Goal: Task Accomplishment & Management: Manage account settings

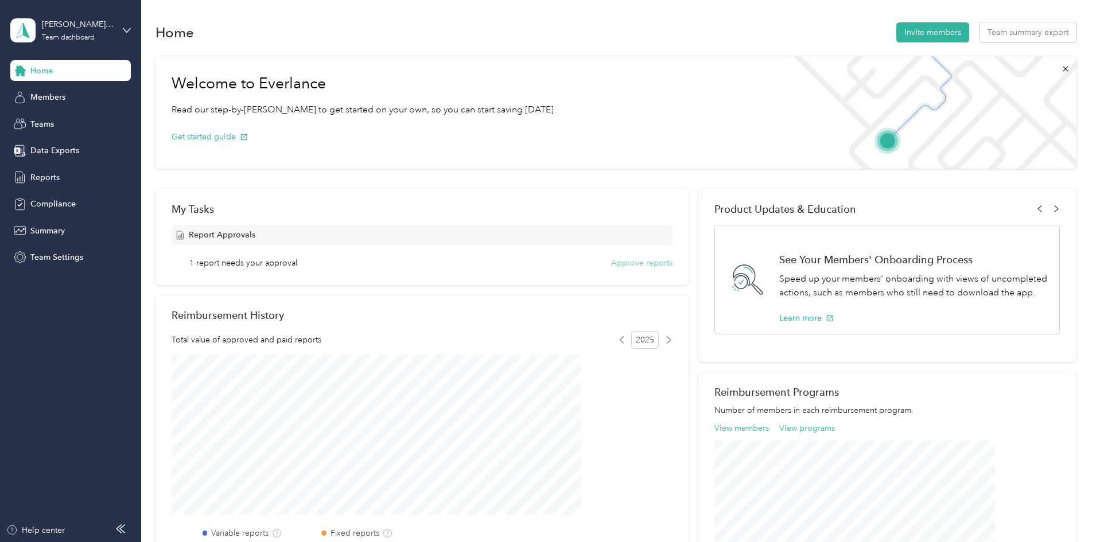
click at [624, 266] on button "Approve reports" at bounding box center [641, 263] width 61 height 12
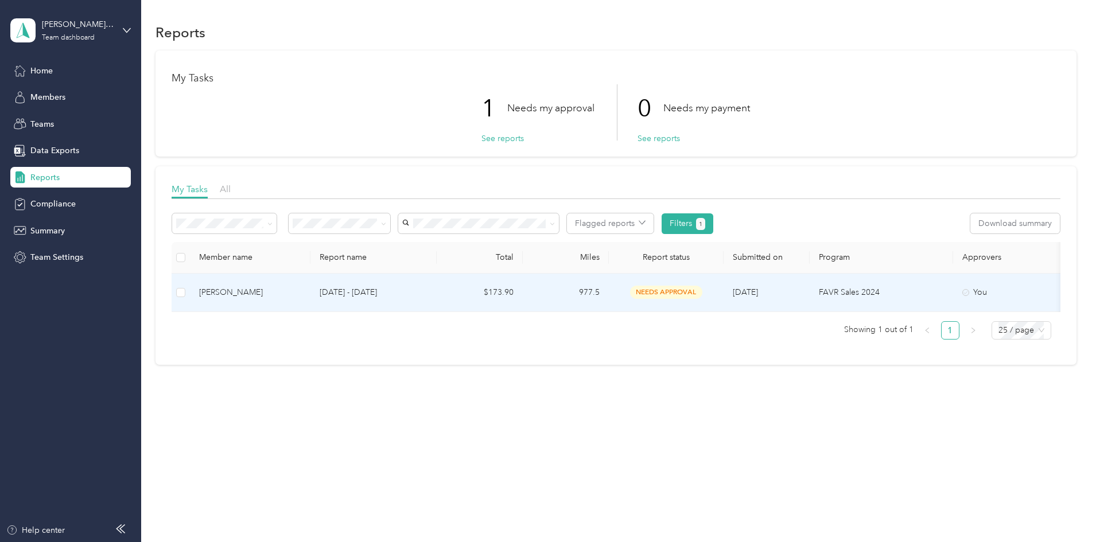
click at [190, 294] on td at bounding box center [181, 293] width 18 height 38
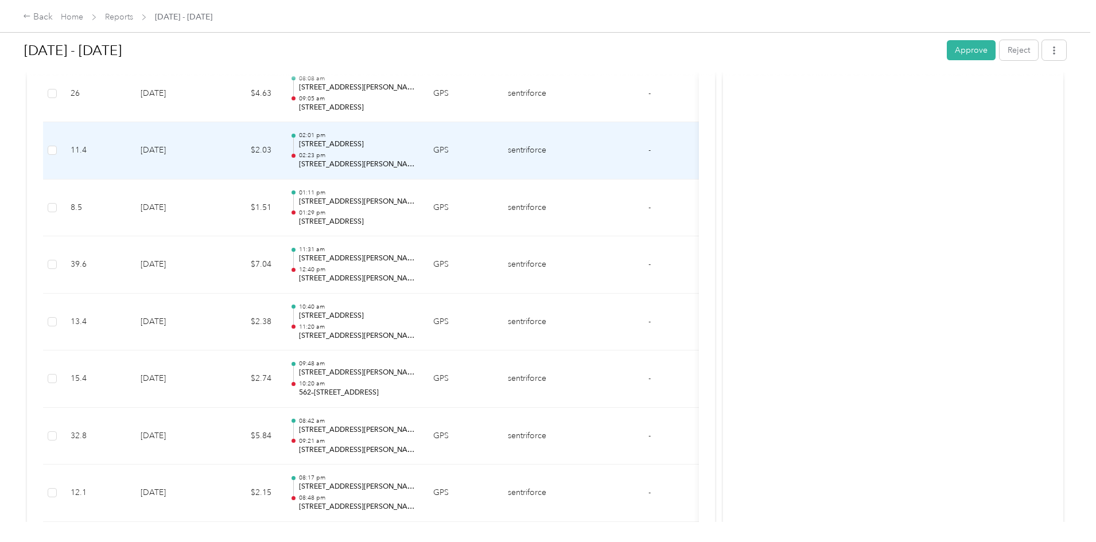
scroll to position [1378, 0]
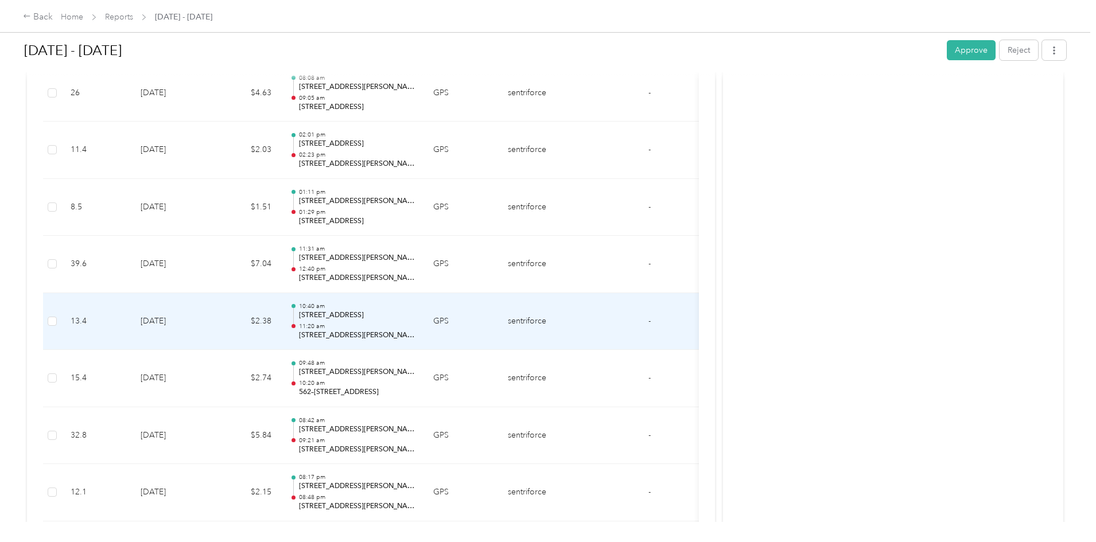
click at [415, 316] on p "[STREET_ADDRESS]" at bounding box center [357, 316] width 116 height 10
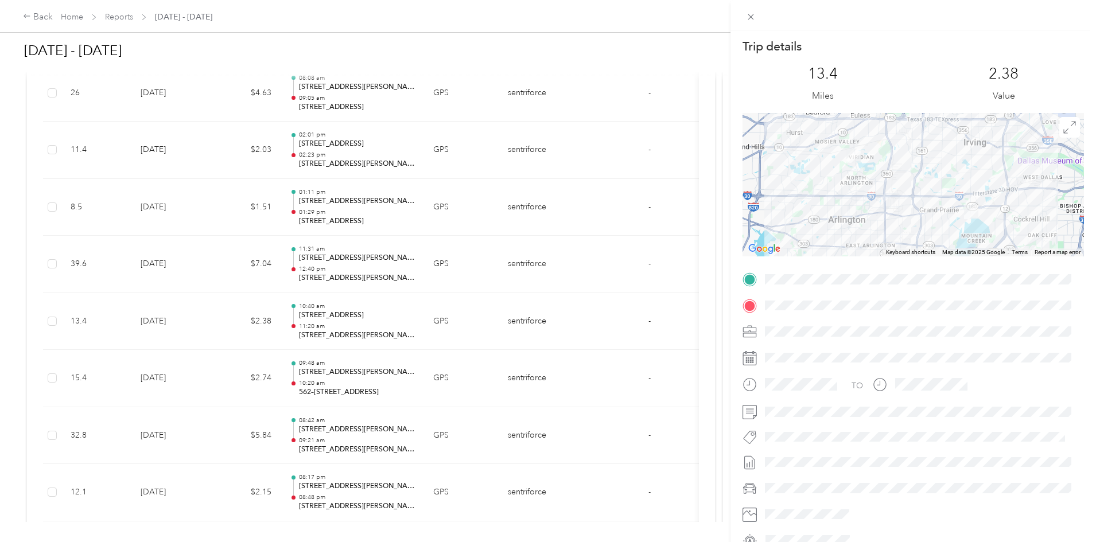
click at [426, 154] on div "Trip details This trip cannot be edited because it is either under review, appr…" at bounding box center [548, 271] width 1096 height 542
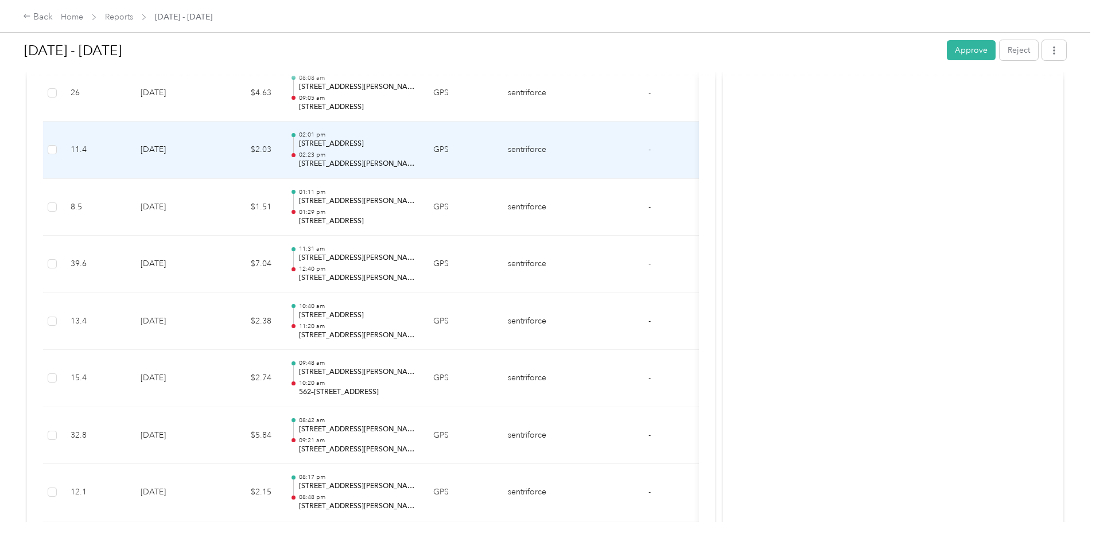
click at [415, 153] on p "02:23 pm" at bounding box center [357, 155] width 116 height 8
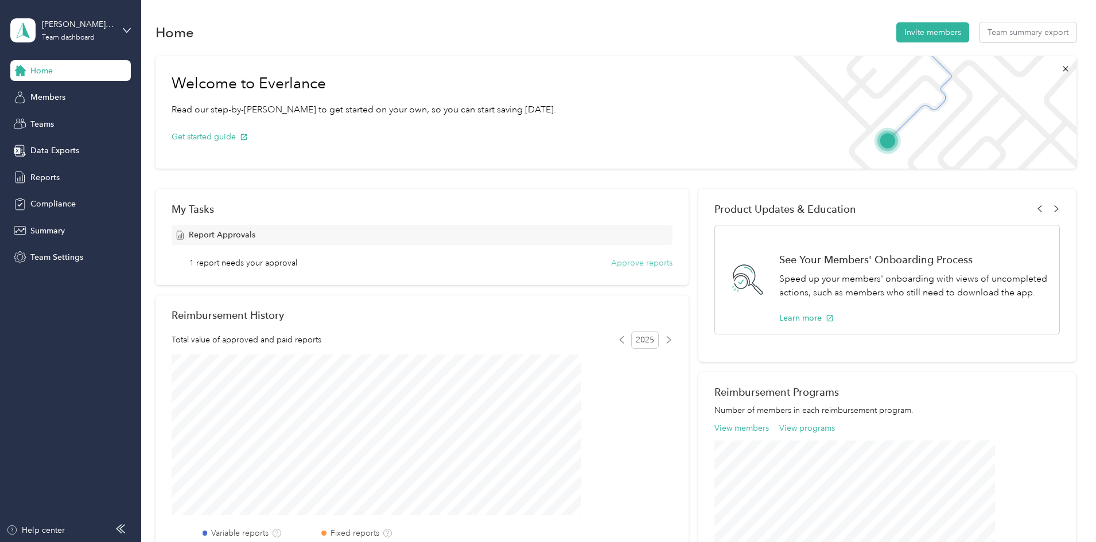
click at [639, 263] on button "Approve reports" at bounding box center [641, 263] width 61 height 12
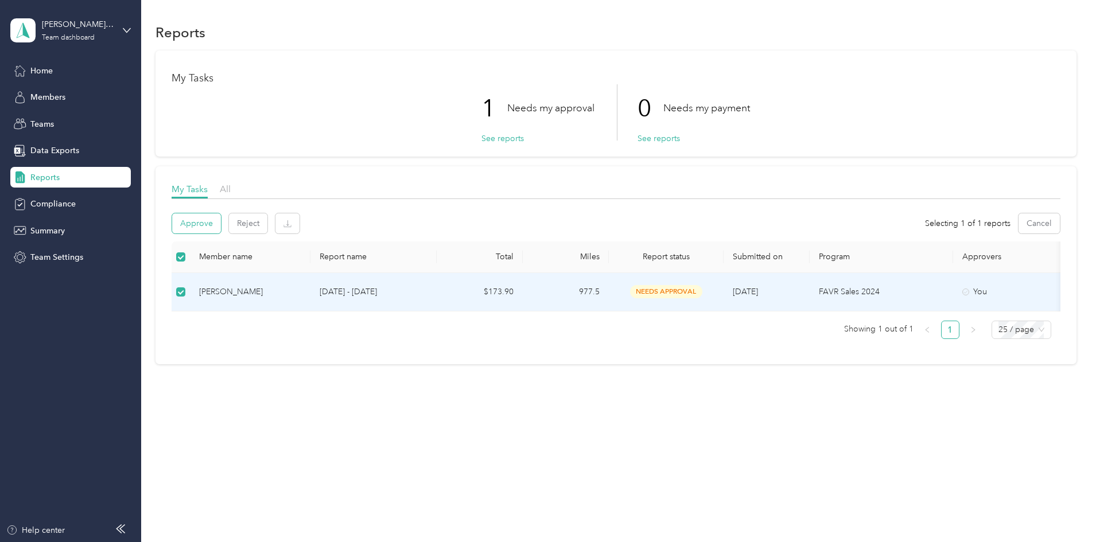
click at [221, 228] on button "Approve" at bounding box center [196, 224] width 49 height 20
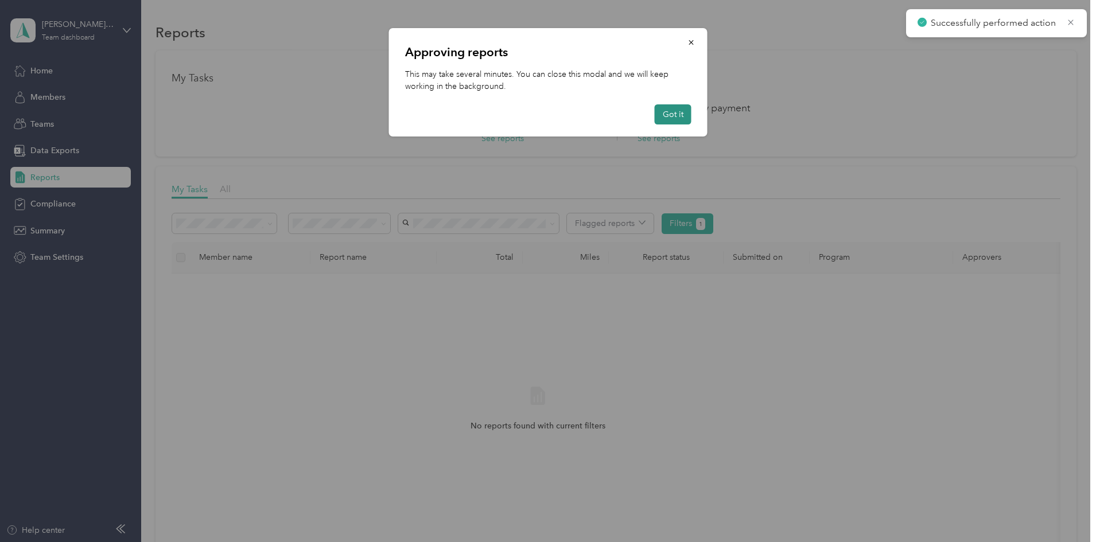
click at [670, 114] on button "Got it" at bounding box center [673, 114] width 37 height 20
